Goal: Use online tool/utility: Utilize a website feature to perform a specific function

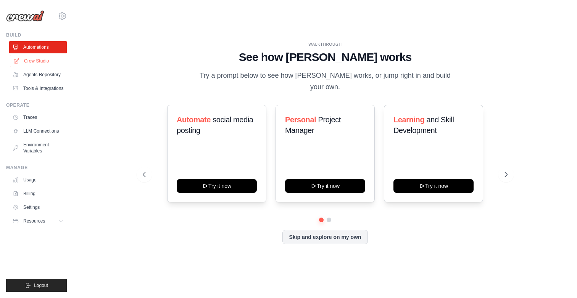
click at [42, 57] on link "Crew Studio" at bounding box center [39, 61] width 58 height 12
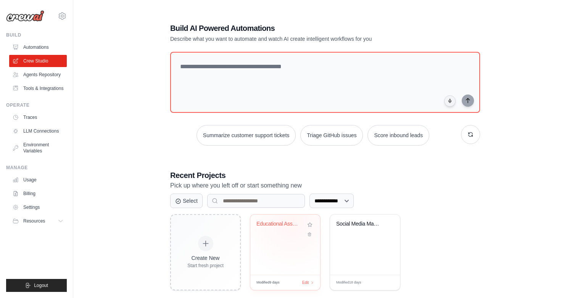
click at [292, 221] on div "Educational Assessment Creator & Ma..." at bounding box center [279, 224] width 46 height 7
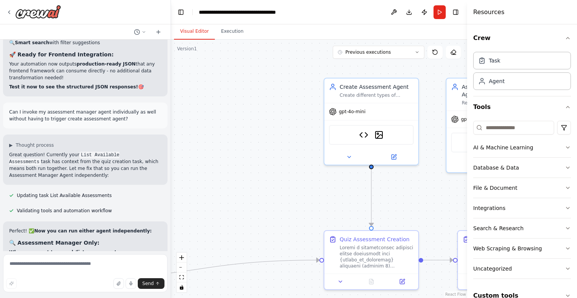
scroll to position [5939, 0]
